Goal: Task Accomplishment & Management: Manage account settings

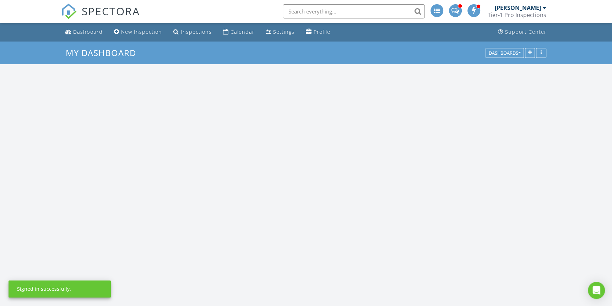
scroll to position [586, 623]
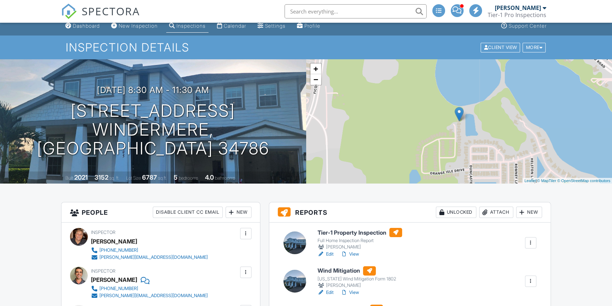
scroll to position [0, 0]
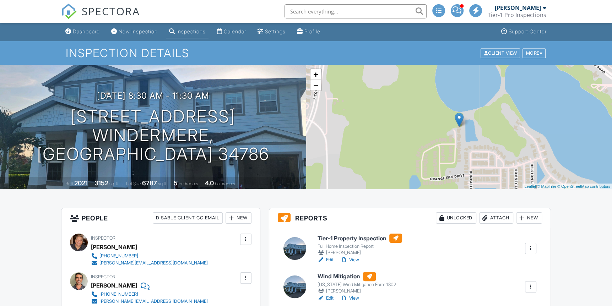
drag, startPoint x: 337, startPoint y: 237, endPoint x: 347, endPoint y: 236, distance: 10.1
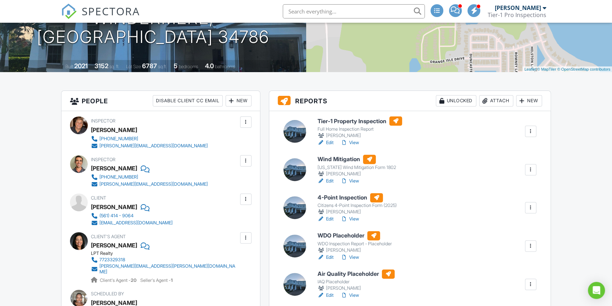
scroll to position [118, 0]
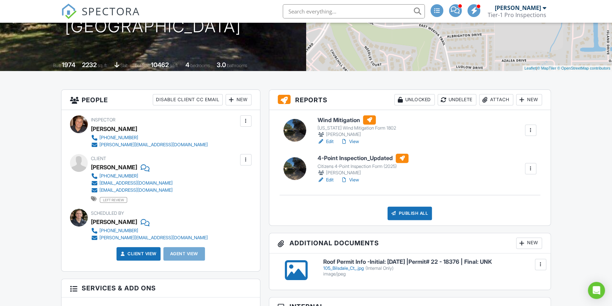
click at [404, 212] on div "Publish All" at bounding box center [410, 213] width 44 height 13
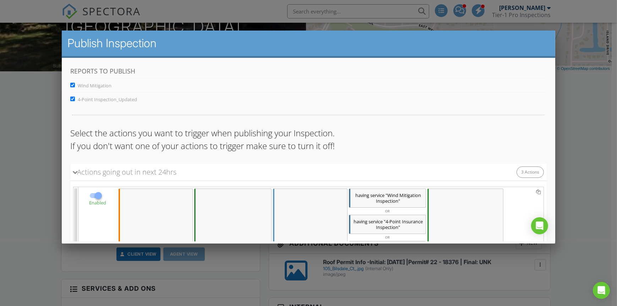
click at [71, 98] on input "4-Point Inspection_Updated" at bounding box center [72, 99] width 5 height 5
checkbox input "false"
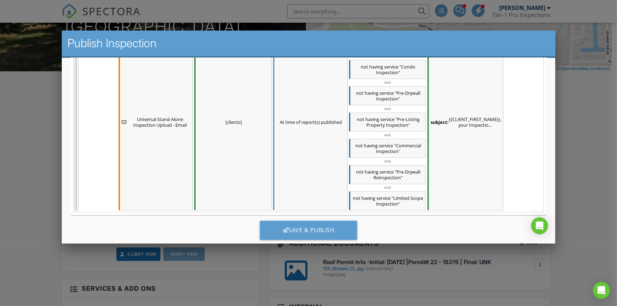
scroll to position [549, 0]
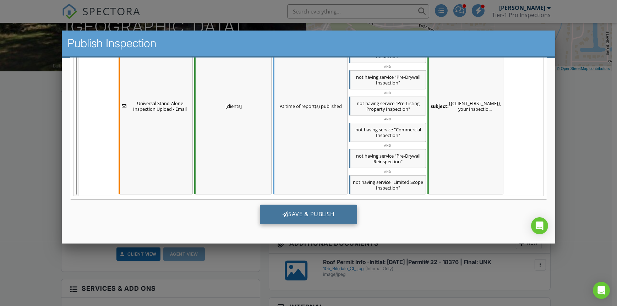
click at [300, 212] on div "Save & Publish" at bounding box center [309, 214] width 98 height 19
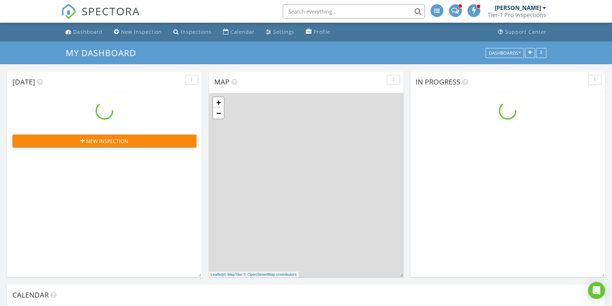
scroll to position [586, 623]
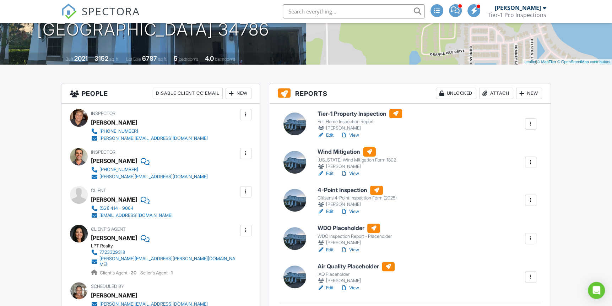
scroll to position [125, 0]
